Goal: Navigation & Orientation: Find specific page/section

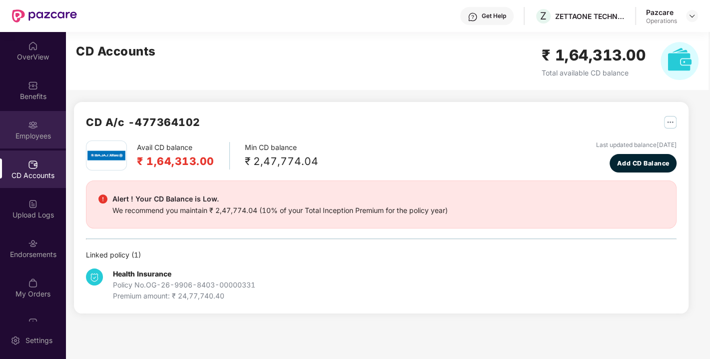
click at [47, 125] on div "Employees" at bounding box center [33, 129] width 66 height 37
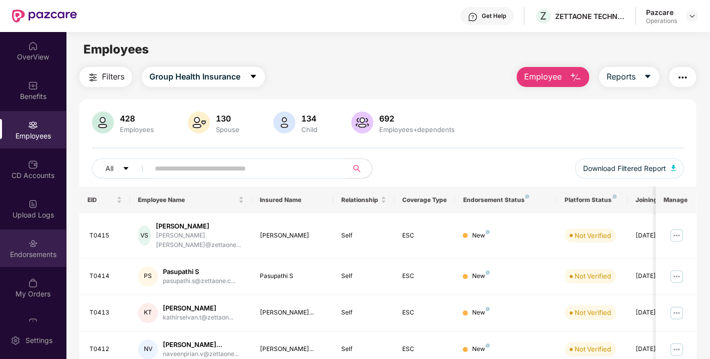
click at [48, 250] on div "Endorsements" at bounding box center [33, 254] width 66 height 10
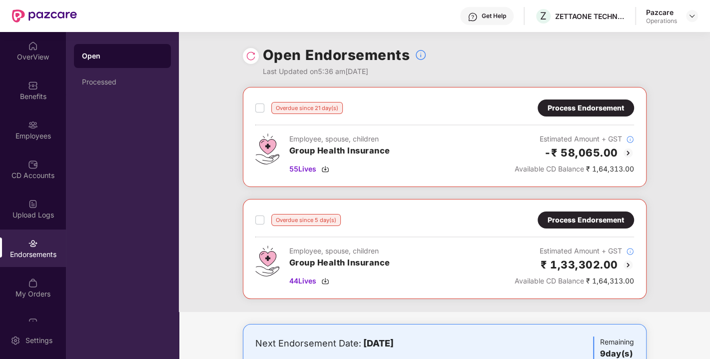
click at [581, 102] on div "Process Endorsement" at bounding box center [586, 107] width 76 height 11
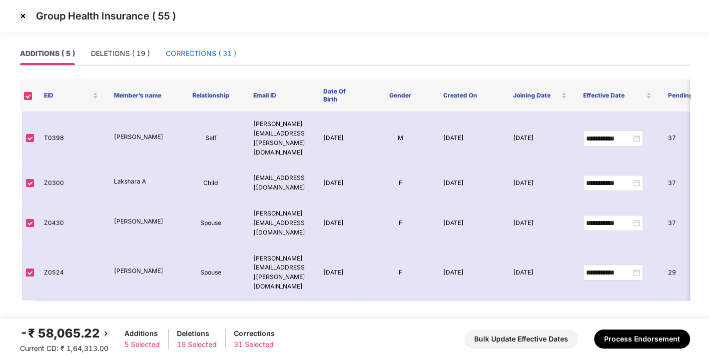
click at [224, 53] on div "CORRECTIONS ( 31 )" at bounding box center [201, 53] width 70 height 11
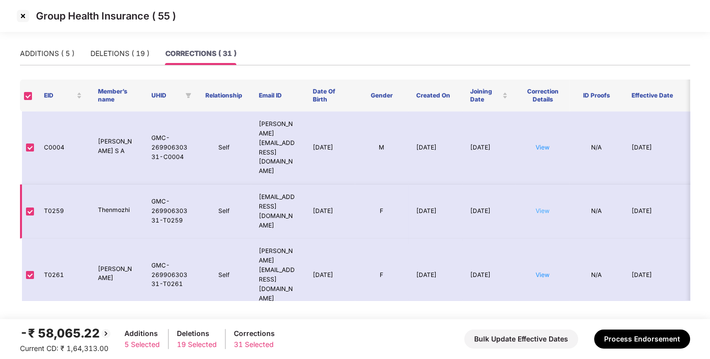
click at [546, 207] on link "View" at bounding box center [543, 210] width 14 height 7
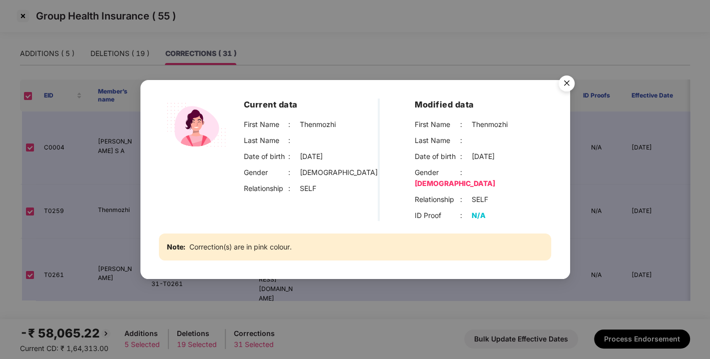
click at [568, 81] on img "Close" at bounding box center [567, 85] width 28 height 28
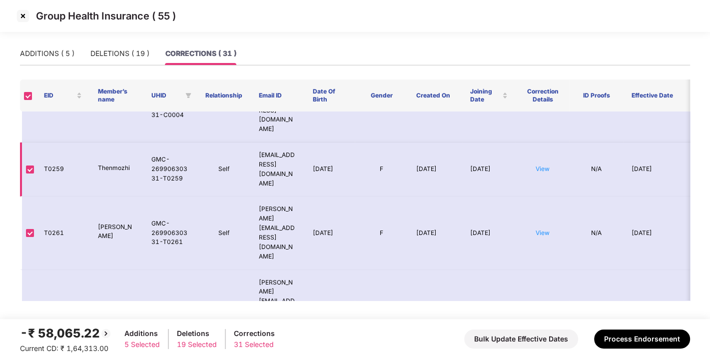
scroll to position [31, 0]
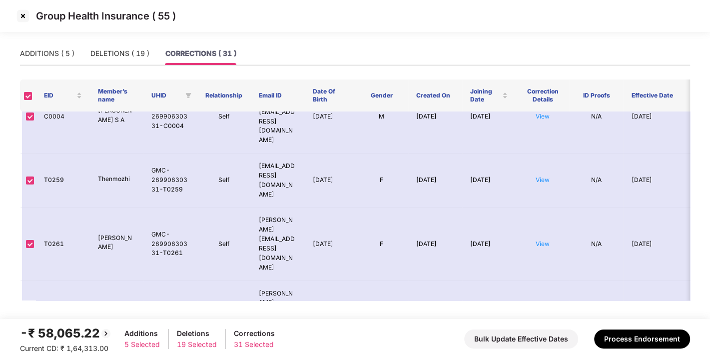
click at [27, 15] on img at bounding box center [23, 16] width 16 height 16
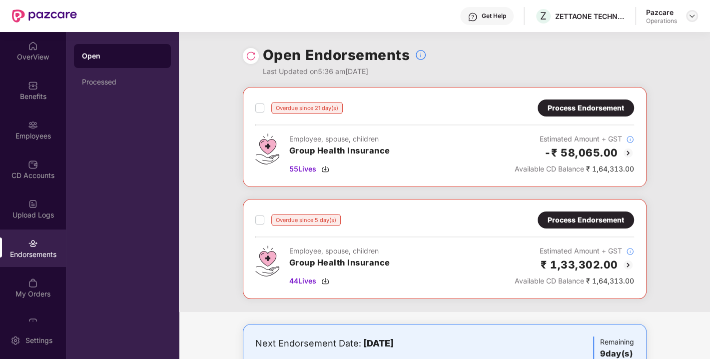
click at [690, 15] on img at bounding box center [692, 16] width 8 height 8
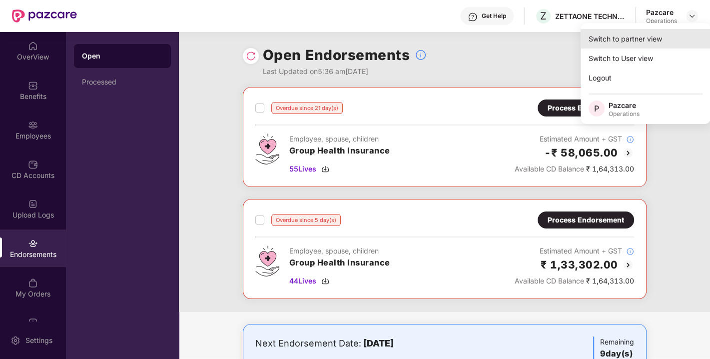
click at [626, 42] on div "Switch to partner view" at bounding box center [646, 38] width 130 height 19
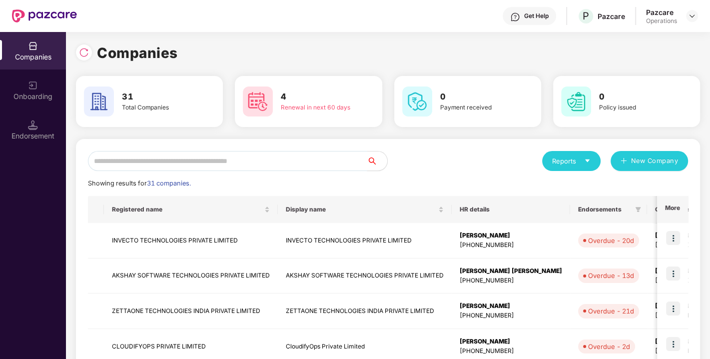
click at [150, 154] on input "text" at bounding box center [227, 161] width 279 height 20
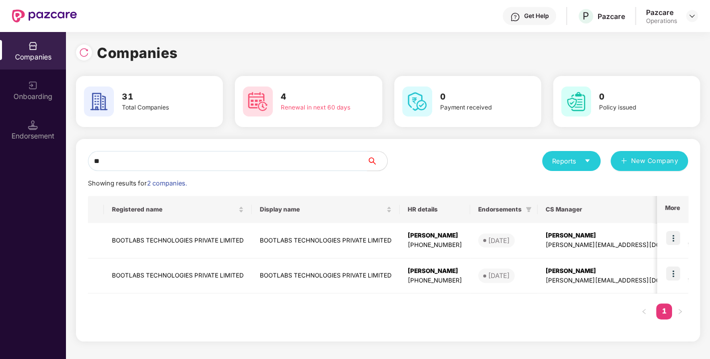
type input "*"
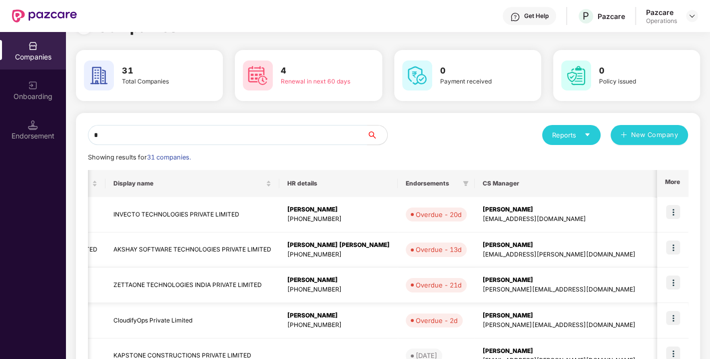
scroll to position [0, 173]
type input "*"
click at [672, 283] on img at bounding box center [673, 282] width 14 height 14
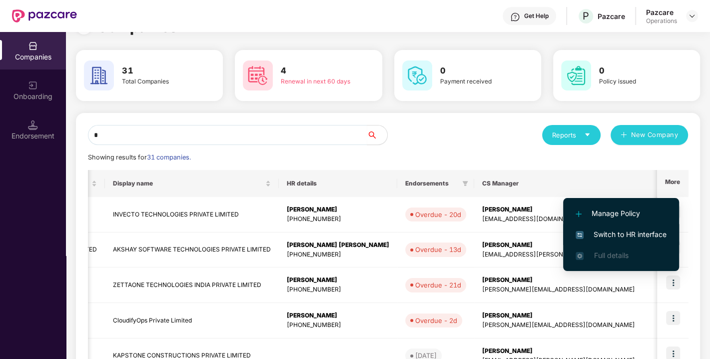
click at [643, 237] on span "Switch to HR interface" at bounding box center [621, 234] width 91 height 11
